Goal: Navigation & Orientation: Find specific page/section

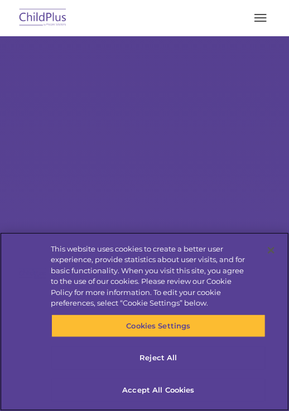
select select "MEDIUM"
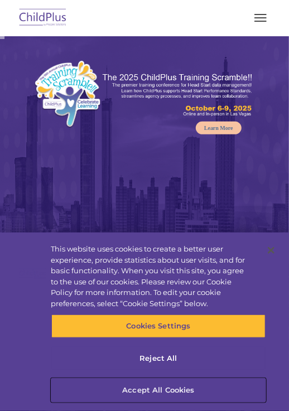
click at [174, 395] on button "Accept All Cookies" at bounding box center [158, 389] width 214 height 23
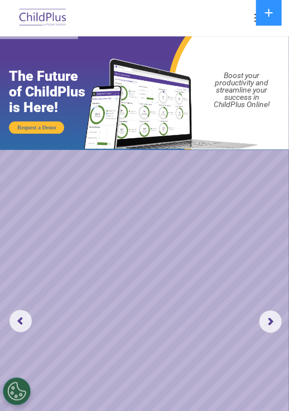
click at [211, 20] on div at bounding box center [144, 17] width 244 height 27
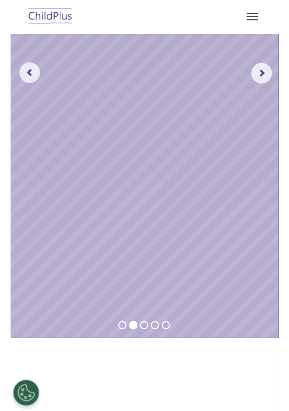
scroll to position [240, 0]
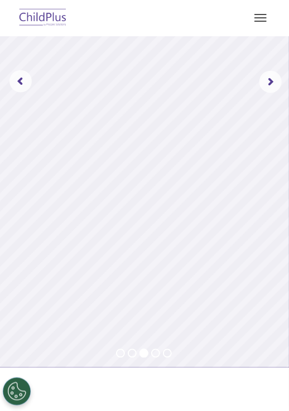
click at [259, 21] on span "button" at bounding box center [260, 21] width 12 height 1
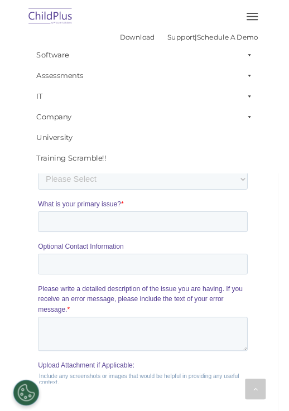
scroll to position [2174, 0]
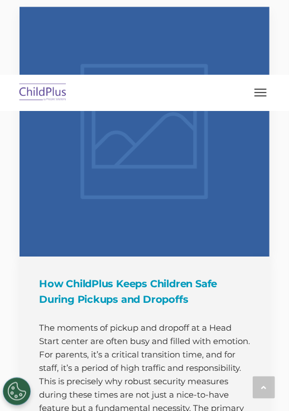
scroll to position [2358, 0]
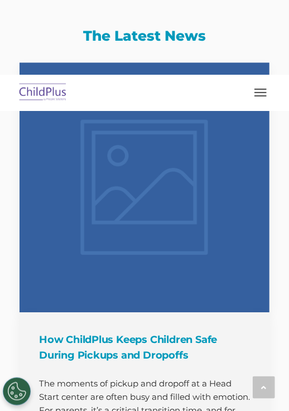
click at [261, 94] on button "button" at bounding box center [260, 93] width 23 height 18
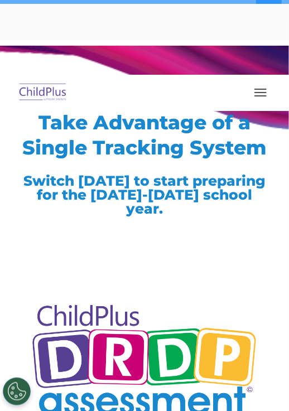
scroll to position [70, 0]
